Goal: Use online tool/utility: Utilize a website feature to perform a specific function

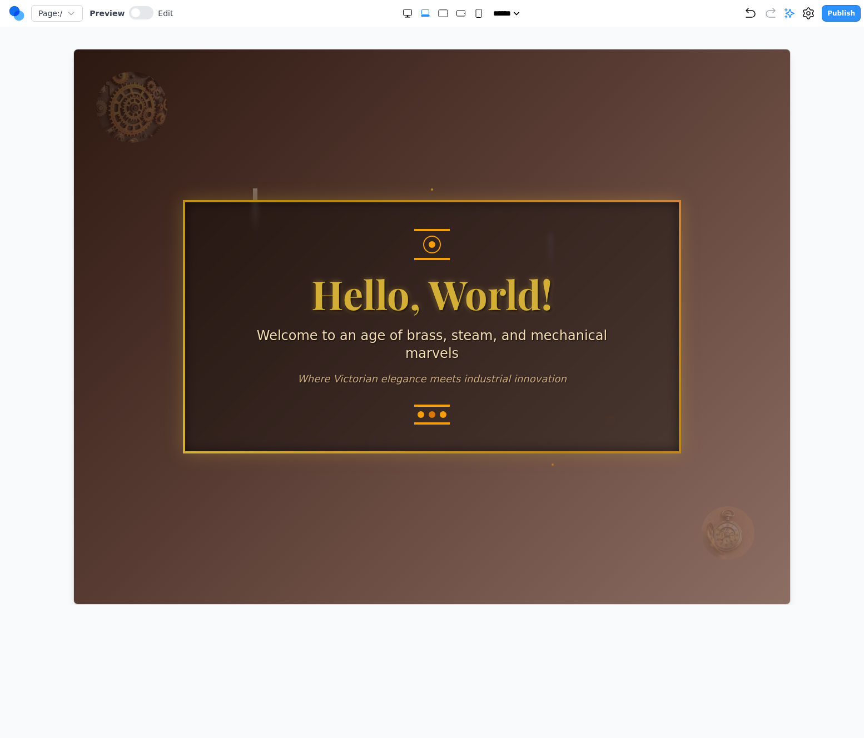
click at [851, 156] on div "Page: / Preview Edit ***** ***** ****** ****** ****** Publish Make Changes With…" at bounding box center [432, 302] width 864 height 605
